Goal: Task Accomplishment & Management: Manage account settings

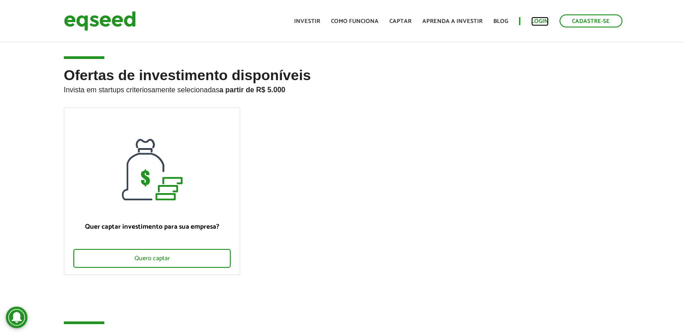
click at [535, 23] on link "Login" at bounding box center [540, 21] width 18 height 6
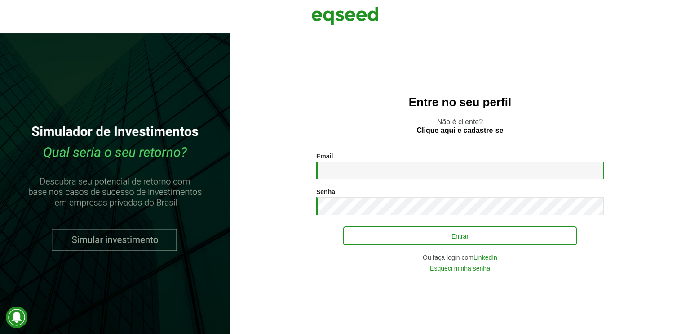
type input "**********"
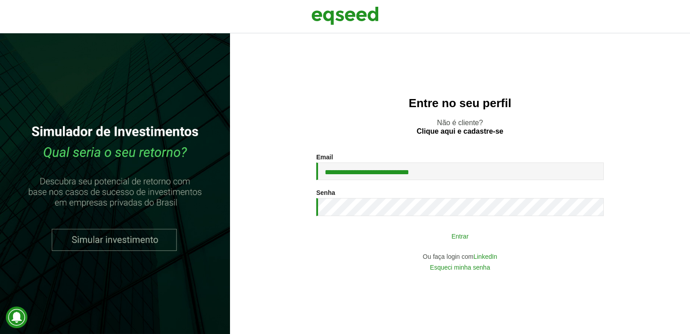
click at [416, 235] on button "Entrar" at bounding box center [460, 235] width 234 height 17
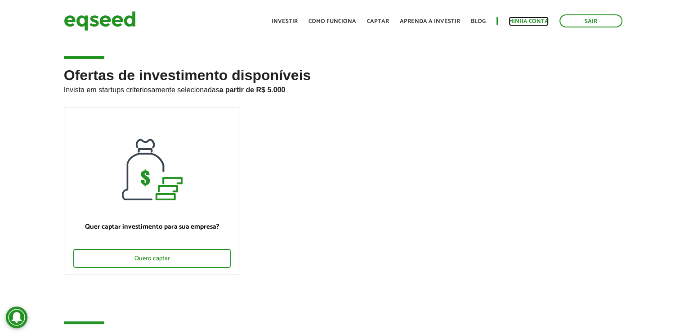
click at [518, 18] on link "Minha conta" at bounding box center [528, 21] width 40 height 6
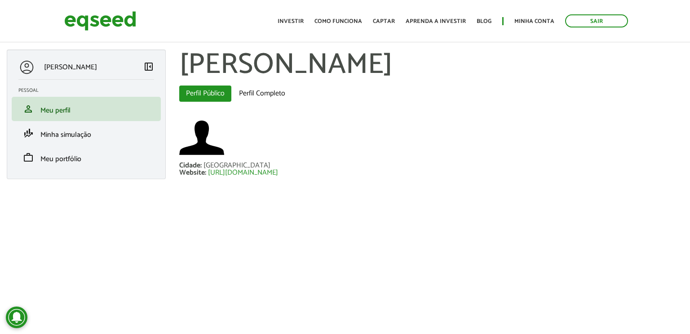
click at [78, 172] on div "Felipe Ferreira de Camargo left_panel_close Pessoal person Meu perfil finance_m…" at bounding box center [86, 113] width 159 height 129
click at [81, 160] on link "work Meu portfólio" at bounding box center [86, 157] width 136 height 11
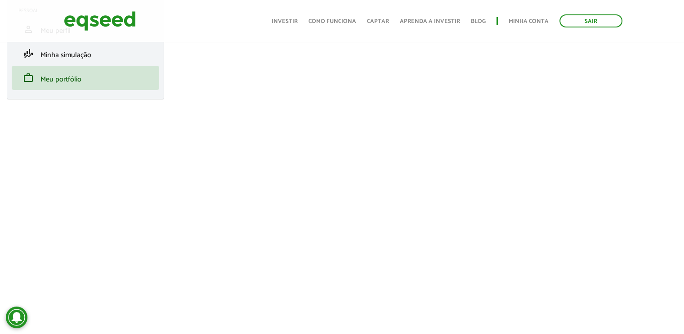
scroll to position [72, 0]
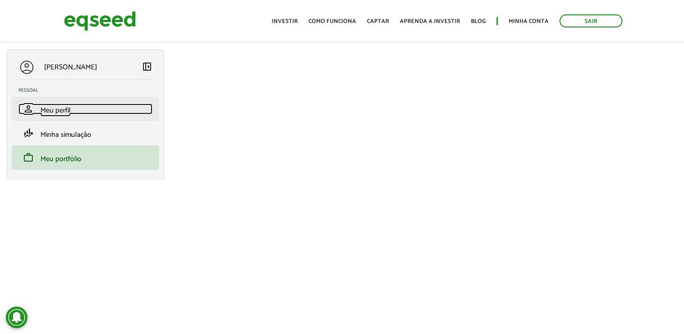
click at [72, 111] on link "person Meu perfil" at bounding box center [85, 108] width 134 height 11
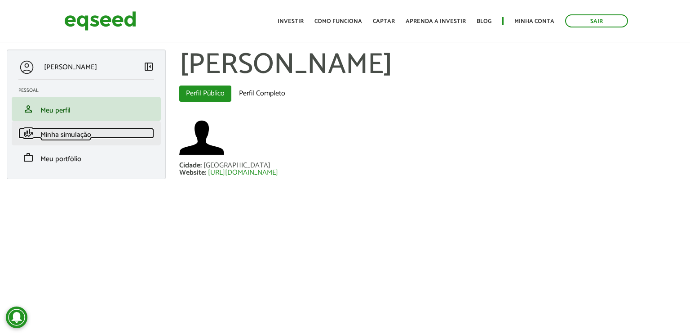
click at [75, 132] on span "Minha simulação" at bounding box center [65, 135] width 51 height 12
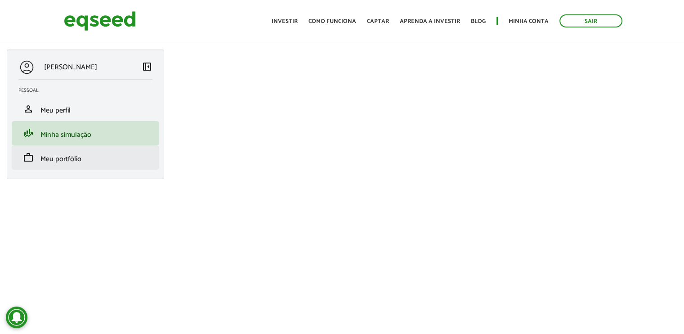
click at [84, 164] on li "work Meu portfólio" at bounding box center [85, 157] width 147 height 24
click at [51, 162] on span "Meu portfólio" at bounding box center [60, 159] width 41 height 12
